Goal: Use online tool/utility: Utilize a website feature to perform a specific function

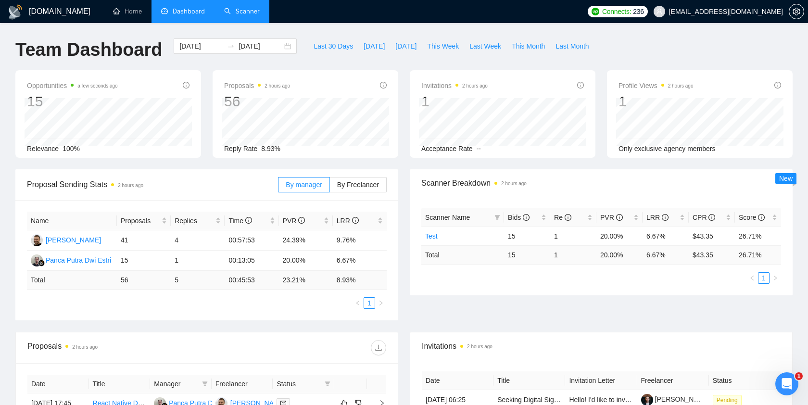
click at [250, 12] on link "Scanner" at bounding box center [242, 11] width 36 height 8
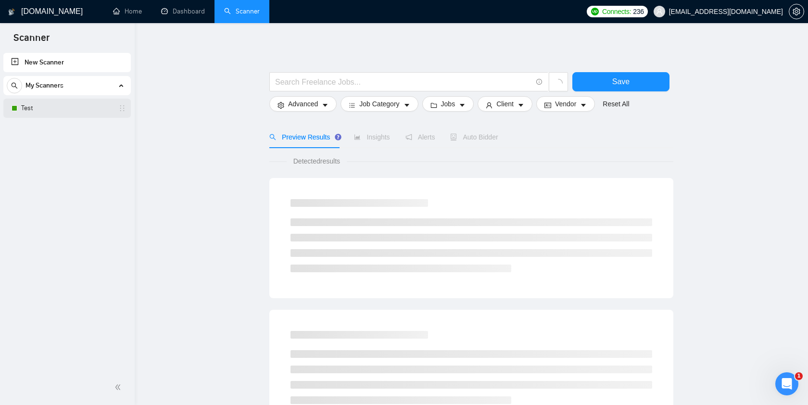
click at [50, 109] on link "Test" at bounding box center [66, 108] width 91 height 19
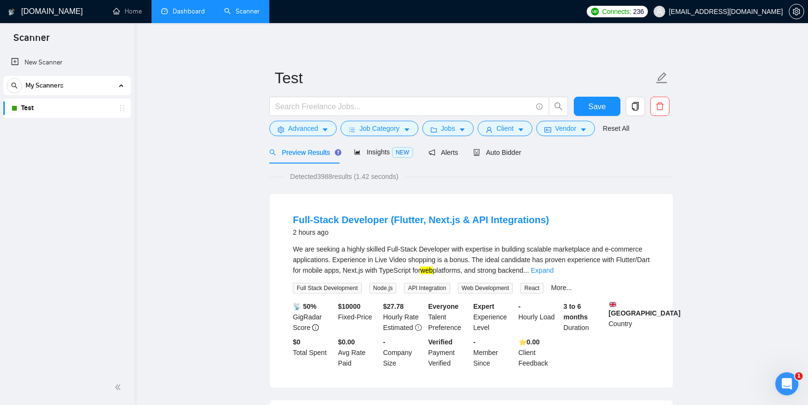
click at [186, 15] on link "Dashboard" at bounding box center [183, 11] width 44 height 8
